Goal: Check status: Check status

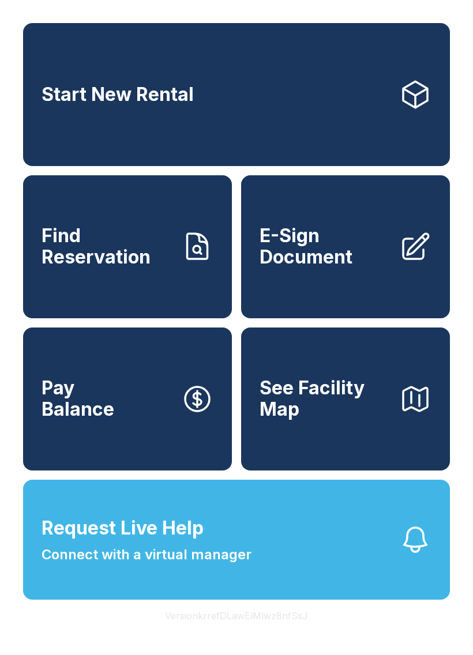
click at [142, 288] on link "Find Reservation" at bounding box center [127, 246] width 209 height 143
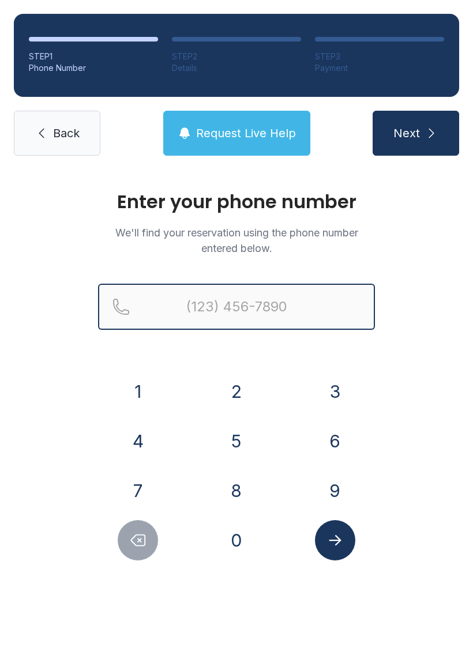
click at [277, 305] on input "Reservation phone number" at bounding box center [236, 307] width 277 height 46
type input "[PHONE_NUMBER]"
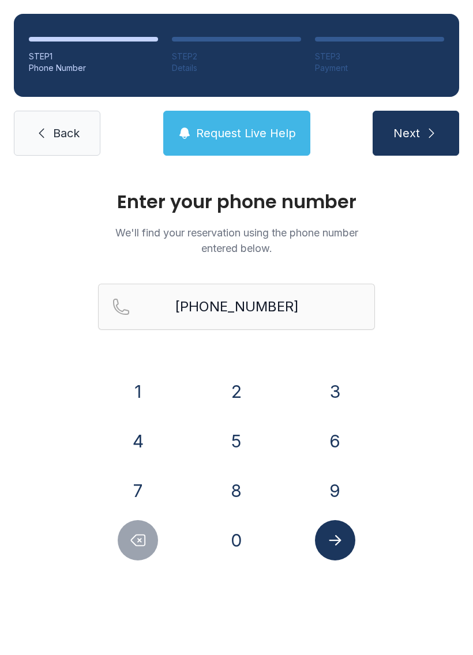
click at [418, 139] on span "Next" at bounding box center [406, 133] width 27 height 16
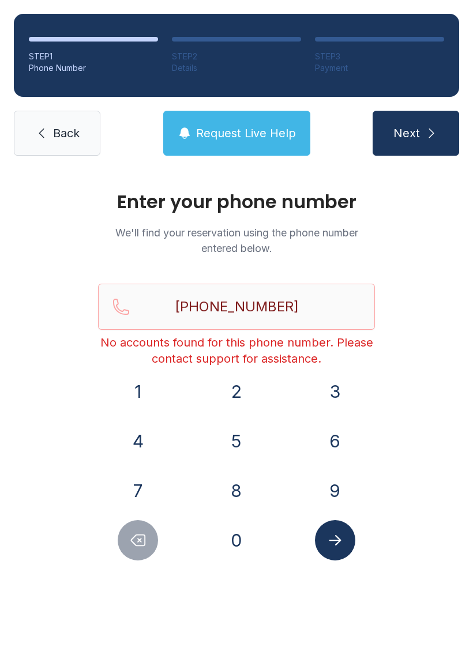
click at [66, 127] on span "Back" at bounding box center [66, 133] width 27 height 16
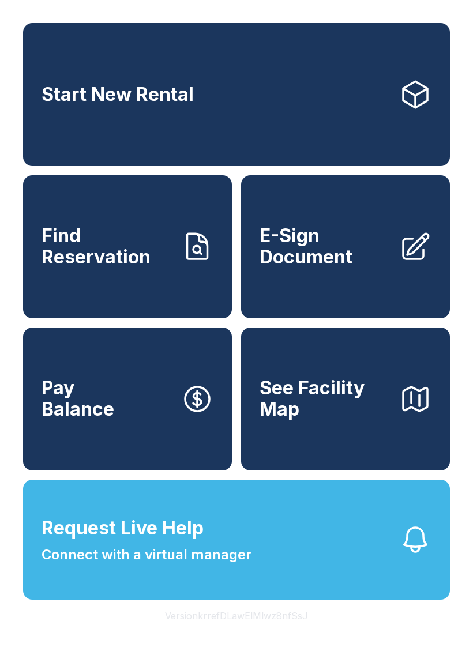
click at [138, 264] on span "Find Reservation" at bounding box center [107, 247] width 130 height 42
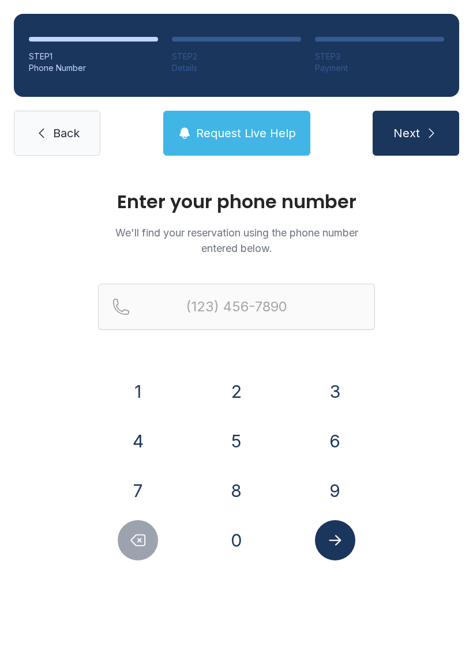
click at [238, 497] on button "8" at bounding box center [236, 491] width 40 height 40
click at [141, 446] on button "4" at bounding box center [138, 441] width 40 height 40
click at [335, 395] on button "3" at bounding box center [335, 391] width 40 height 40
click at [142, 444] on button "4" at bounding box center [138, 441] width 40 height 40
click at [143, 396] on button "1" at bounding box center [138, 391] width 40 height 40
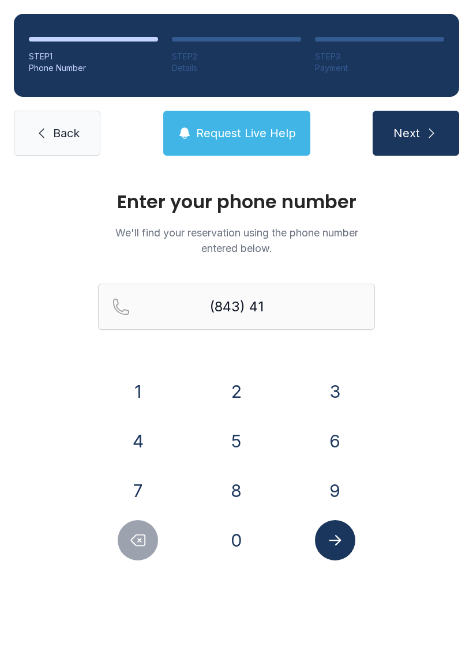
click at [238, 441] on button "5" at bounding box center [236, 441] width 40 height 40
click at [242, 445] on button "5" at bounding box center [236, 441] width 40 height 40
click at [330, 405] on button "3" at bounding box center [335, 391] width 40 height 40
click at [337, 401] on button "3" at bounding box center [335, 391] width 40 height 40
click at [333, 492] on button "9" at bounding box center [335, 491] width 40 height 40
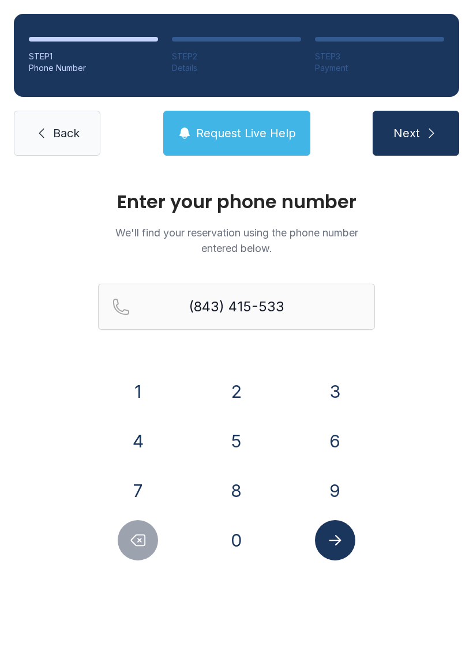
type input "[PHONE_NUMBER]"
click at [338, 535] on icon "Submit lookup form" at bounding box center [334, 540] width 17 height 17
